Goal: Transaction & Acquisition: Subscribe to service/newsletter

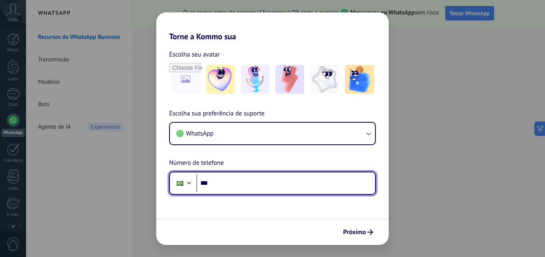
click at [212, 185] on input "***" at bounding box center [285, 183] width 179 height 18
type input "**********"
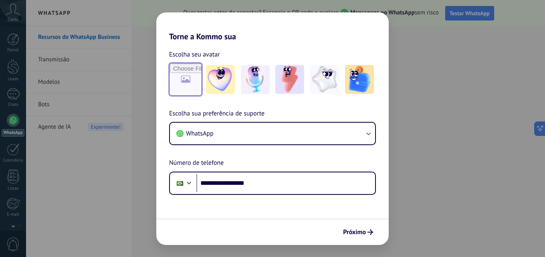
click at [179, 83] on input "file" at bounding box center [185, 79] width 31 height 31
type input "**********"
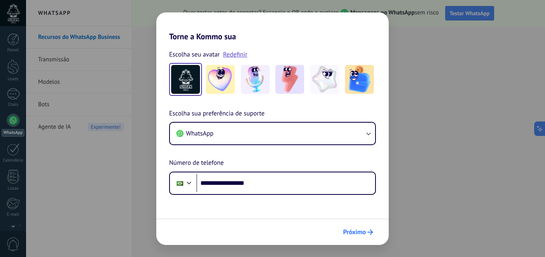
click at [351, 229] on span "Próximo" at bounding box center [354, 232] width 23 height 6
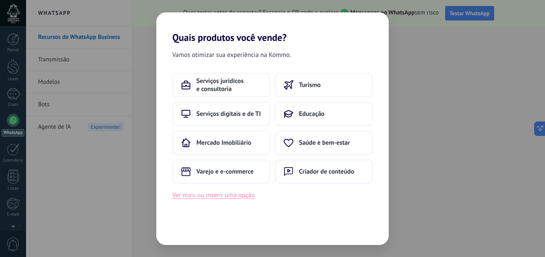
click at [248, 197] on button "Ver mais ou inserir uma opção" at bounding box center [213, 195] width 83 height 10
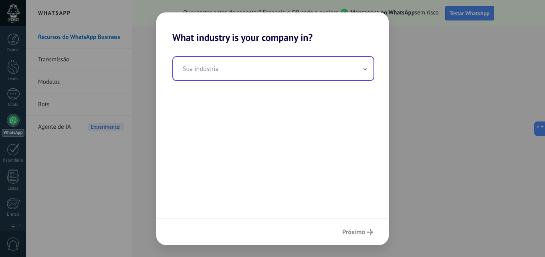
click at [365, 69] on icon at bounding box center [365, 68] width 2 height 1
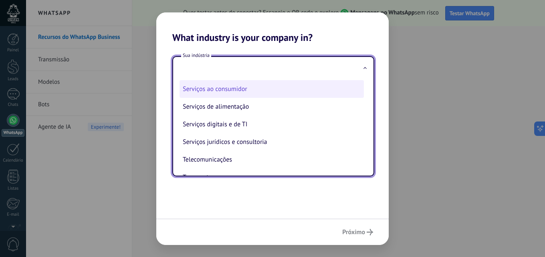
scroll to position [120, 0]
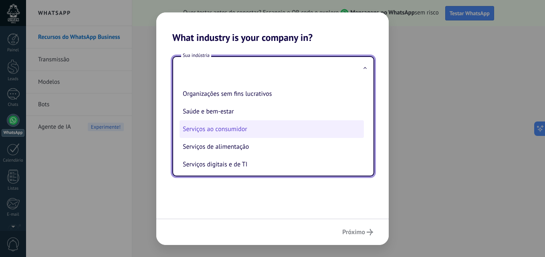
click at [243, 129] on li "Serviços ao consumidor" at bounding box center [272, 129] width 184 height 18
type input "**********"
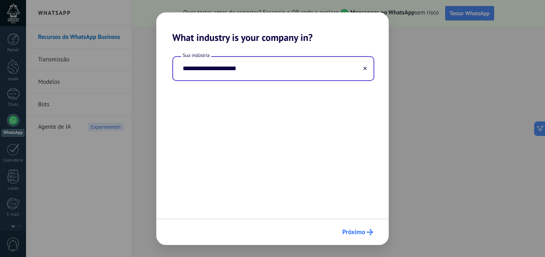
click at [358, 232] on span "Próximo" at bounding box center [353, 232] width 23 height 6
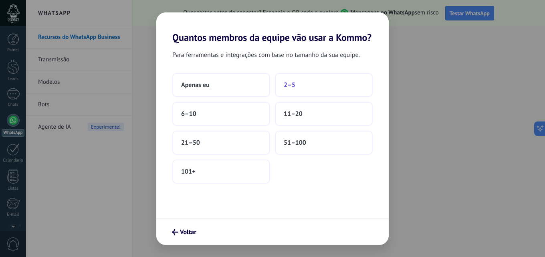
click at [295, 84] on span "2–5" at bounding box center [290, 85] width 12 height 8
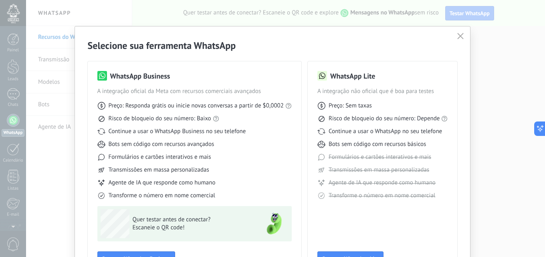
scroll to position [58, 0]
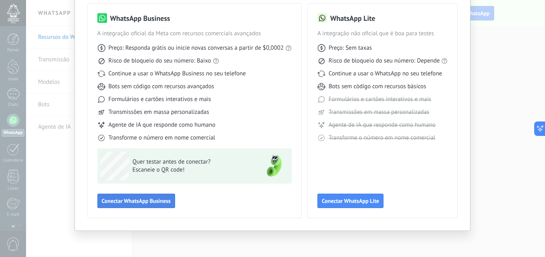
click at [163, 200] on span "Conectar WhatsApp Business" at bounding box center [136, 201] width 69 height 6
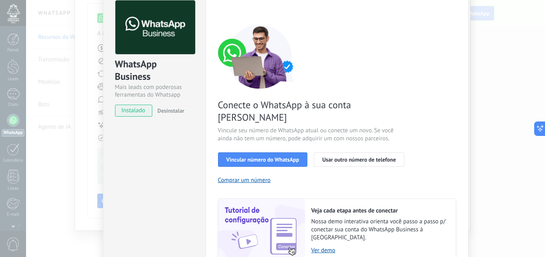
scroll to position [80, 0]
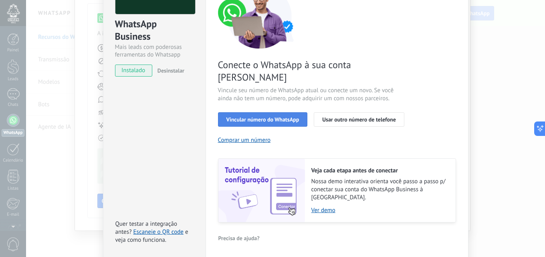
click at [273, 117] on span "Vincular número do WhatsApp" at bounding box center [262, 120] width 73 height 6
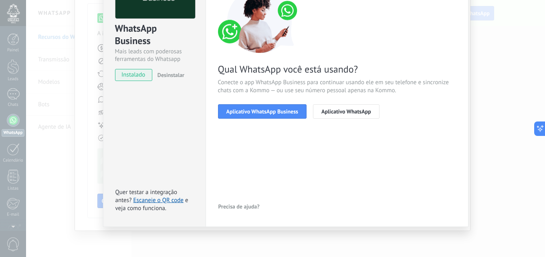
scroll to position [76, 0]
click at [271, 116] on button "Aplicativo WhatsApp Business" at bounding box center [262, 111] width 89 height 14
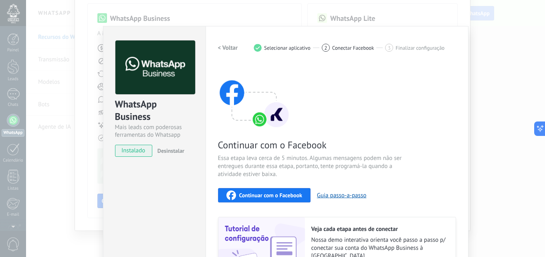
scroll to position [84, 0]
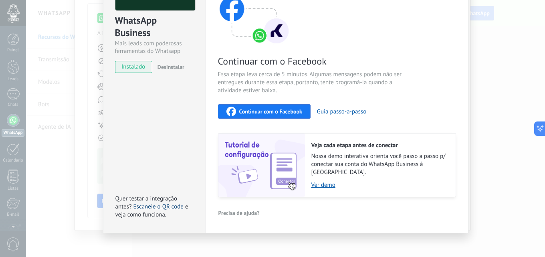
click at [153, 203] on link "Escaneie o QR code" at bounding box center [158, 207] width 50 height 8
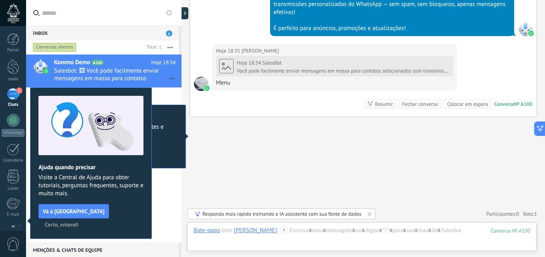
scroll to position [652, 0]
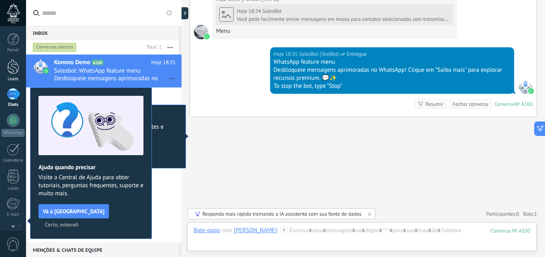
click at [16, 71] on div at bounding box center [13, 66] width 12 height 15
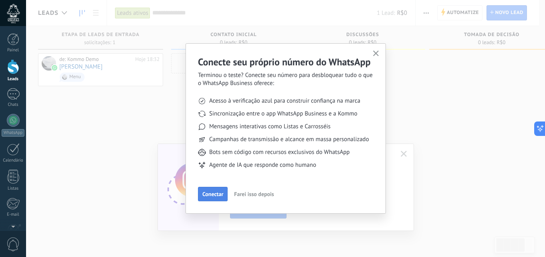
click at [215, 197] on span "Conectar" at bounding box center [212, 194] width 21 height 6
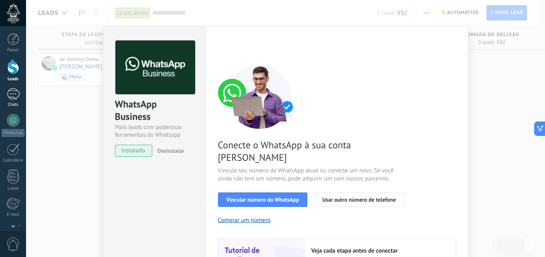
click at [14, 90] on div "1" at bounding box center [13, 94] width 13 height 12
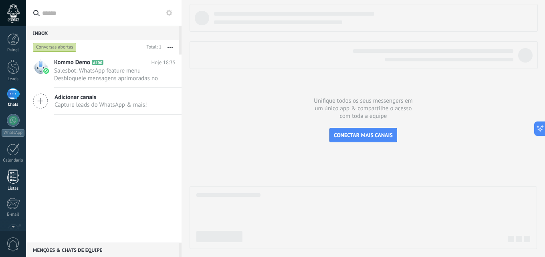
click at [12, 180] on div at bounding box center [13, 177] width 12 height 14
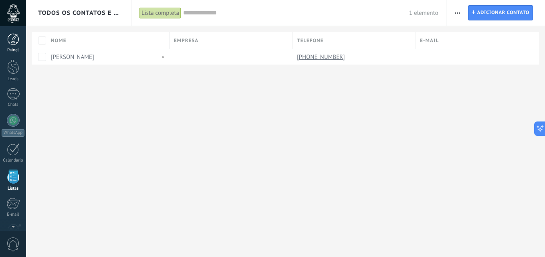
click at [14, 42] on div at bounding box center [13, 39] width 12 height 12
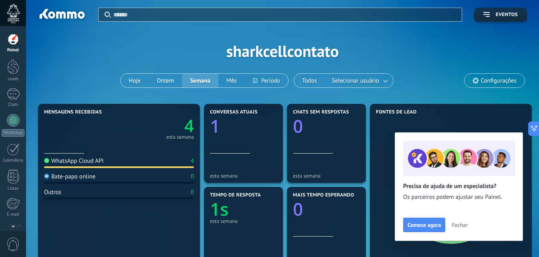
click at [184, 133] on link "4" at bounding box center [156, 125] width 75 height 23
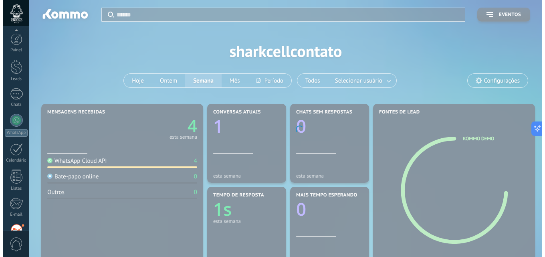
scroll to position [77, 0]
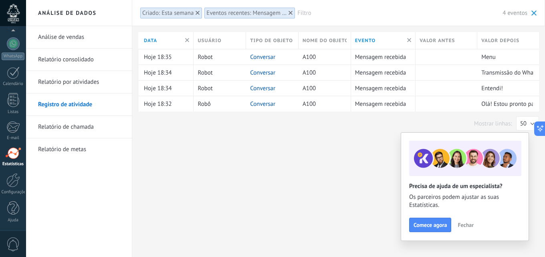
click at [461, 225] on span "Fechar" at bounding box center [466, 225] width 16 height 6
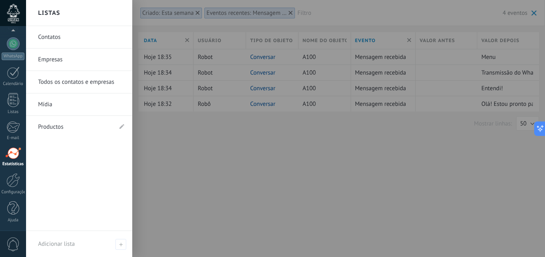
click at [59, 38] on link "Contatos" at bounding box center [81, 37] width 86 height 22
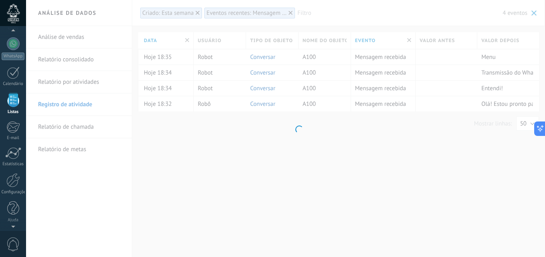
scroll to position [50, 0]
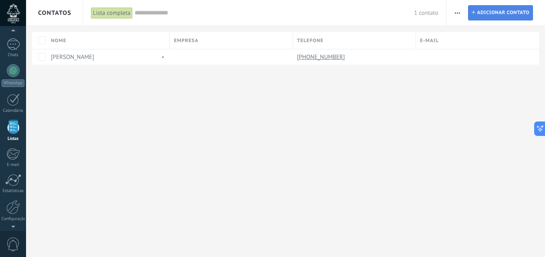
click at [488, 8] on span "Adicionar contato" at bounding box center [503, 13] width 53 height 14
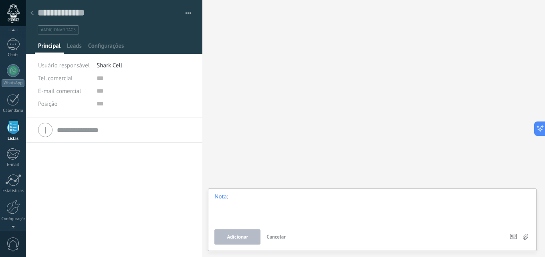
click at [238, 200] on div at bounding box center [372, 208] width 316 height 30
click at [184, 10] on button "button" at bounding box center [186, 13] width 12 height 12
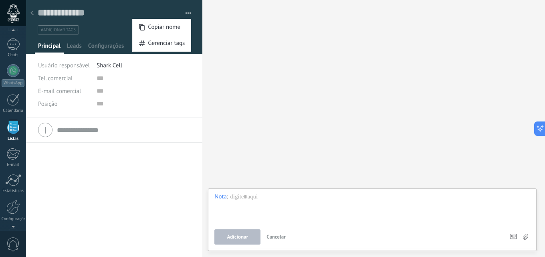
click at [11, 14] on div at bounding box center [13, 13] width 26 height 26
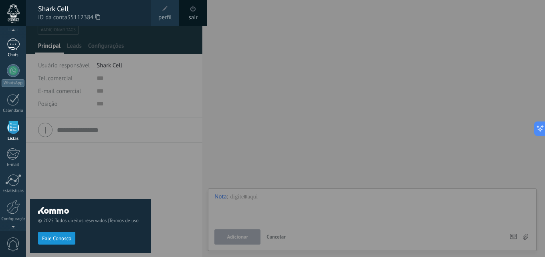
scroll to position [40, 0]
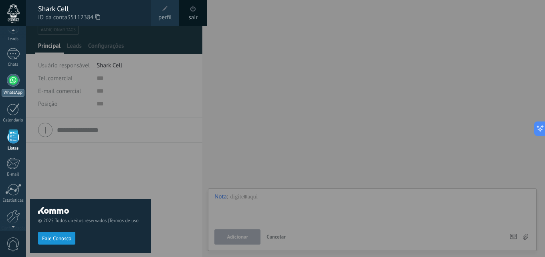
click at [15, 81] on div at bounding box center [13, 80] width 13 height 13
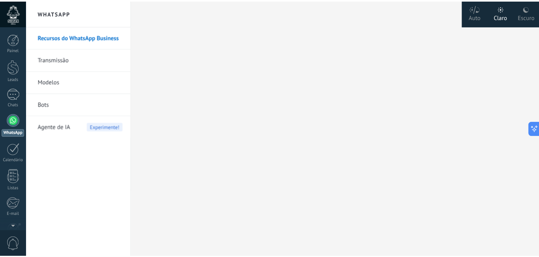
scroll to position [77, 0]
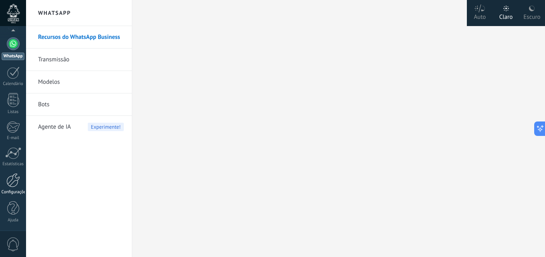
click at [16, 180] on div at bounding box center [13, 180] width 14 height 14
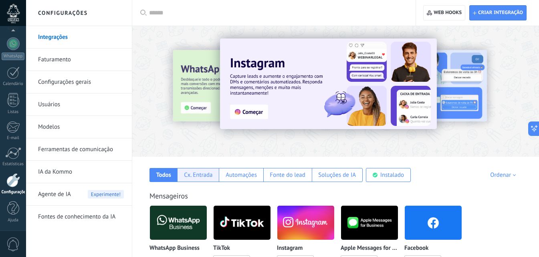
click at [194, 174] on div "Cx. Entrada" at bounding box center [198, 175] width 28 height 8
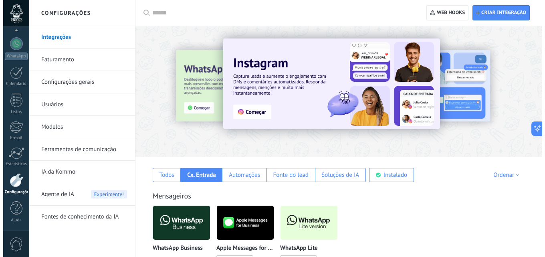
scroll to position [120, 0]
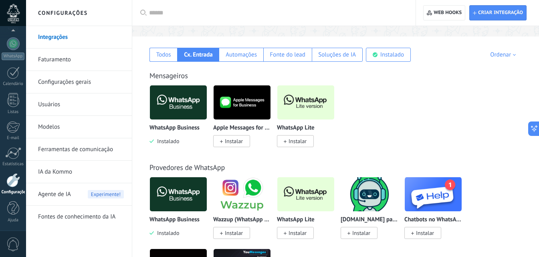
click at [182, 109] on img at bounding box center [178, 102] width 57 height 39
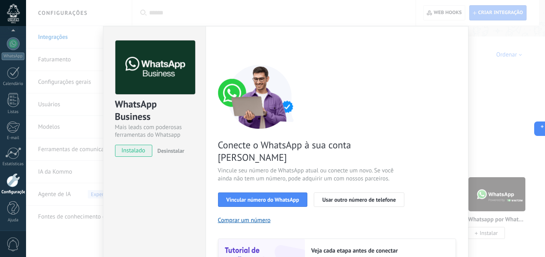
scroll to position [93, 0]
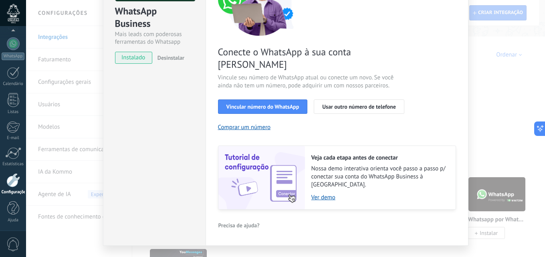
click at [139, 57] on span "instalado" at bounding box center [133, 58] width 36 height 12
click at [324, 194] on link "Ver demo" at bounding box center [379, 198] width 136 height 8
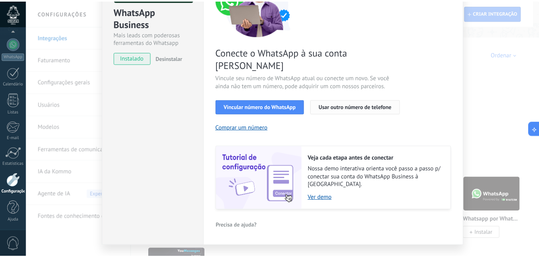
scroll to position [0, 0]
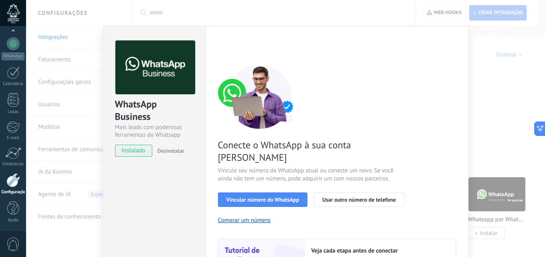
click at [487, 88] on div "WhatsApp Business Mais leads com poderosas ferramentas do Whatsapp instalado De…" at bounding box center [285, 128] width 519 height 257
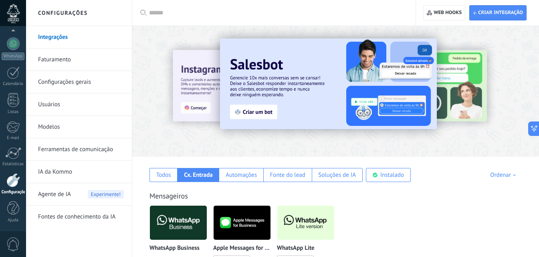
click at [66, 170] on link "IA da Kommo" at bounding box center [81, 172] width 86 height 22
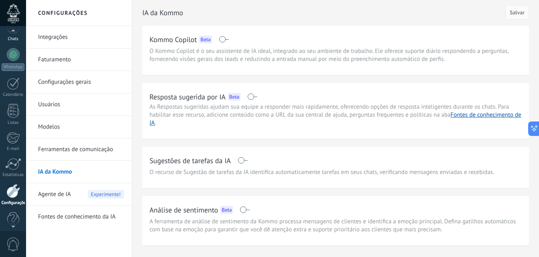
scroll to position [63, 0]
click at [11, 57] on div at bounding box center [13, 57] width 13 height 13
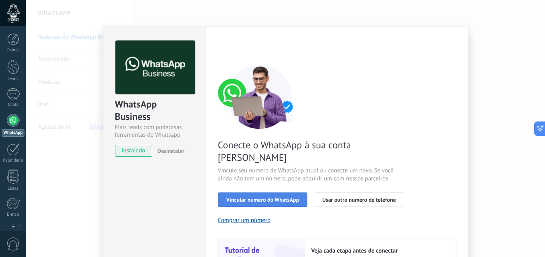
click at [247, 197] on span "Vincular número do WhatsApp" at bounding box center [262, 200] width 73 height 6
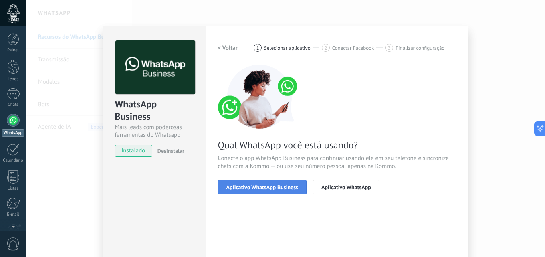
click at [253, 186] on span "Aplicativo WhatsApp Business" at bounding box center [262, 187] width 72 height 6
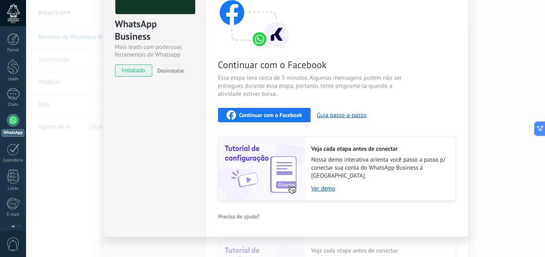
scroll to position [84, 0]
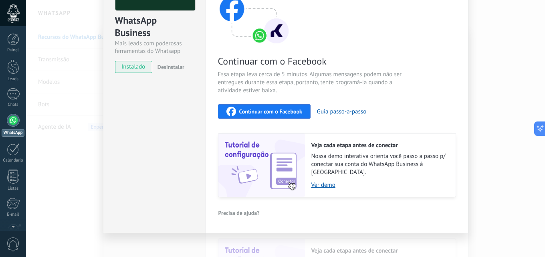
click at [287, 112] on span "Continuar com o Facebook" at bounding box center [270, 112] width 63 height 6
